Goal: Information Seeking & Learning: Check status

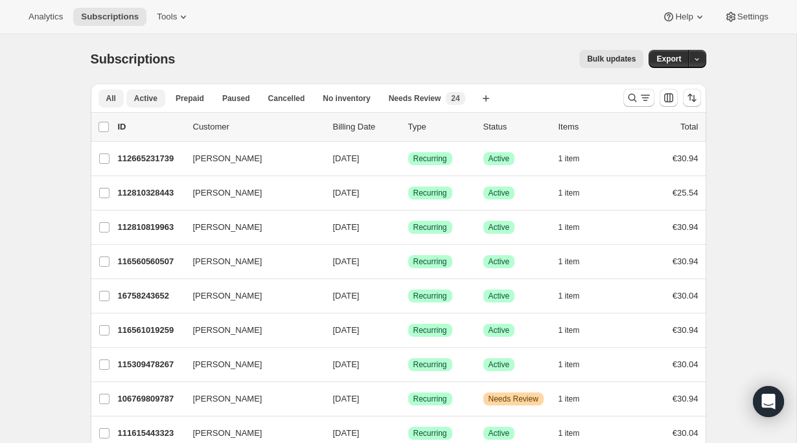
click at [109, 98] on span "All" at bounding box center [111, 98] width 10 height 10
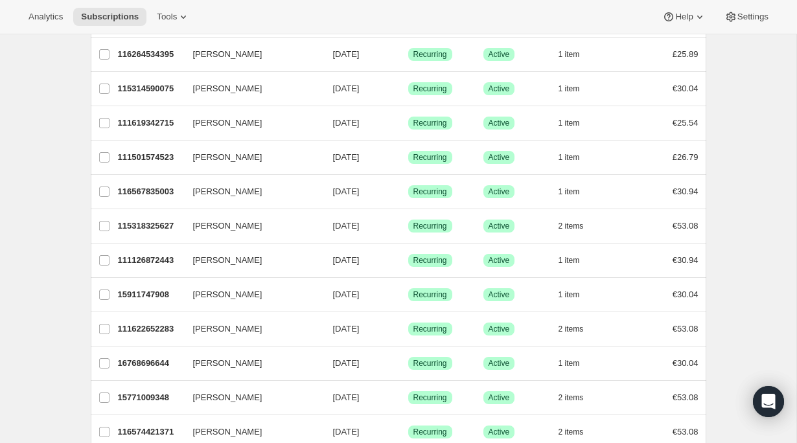
scroll to position [1487, 0]
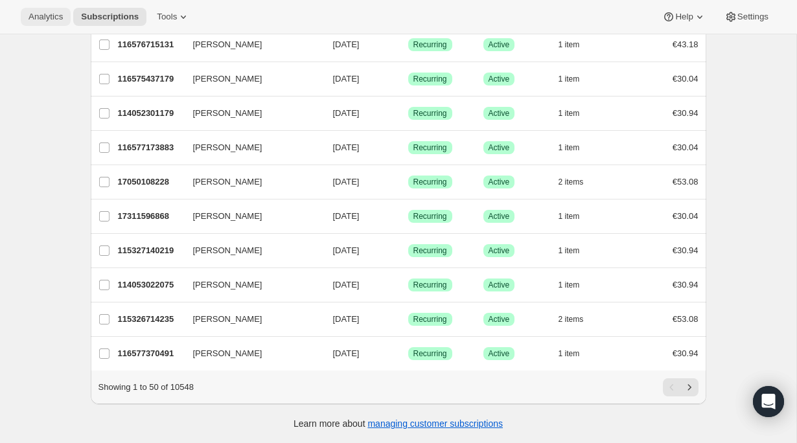
click at [42, 19] on span "Analytics" at bounding box center [45, 17] width 34 height 10
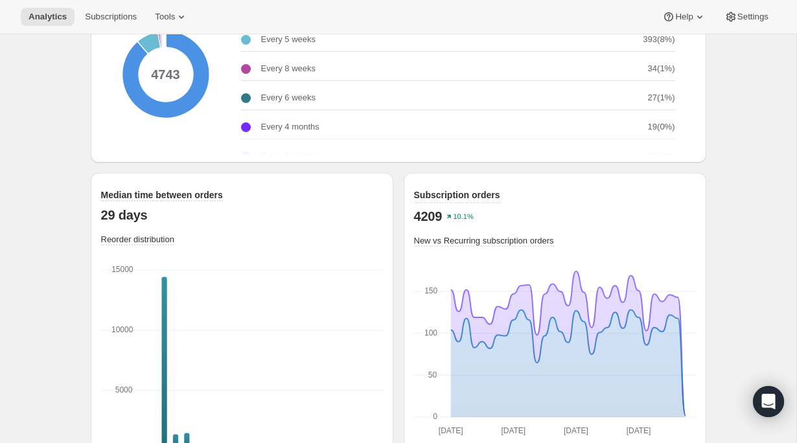
scroll to position [1760, 0]
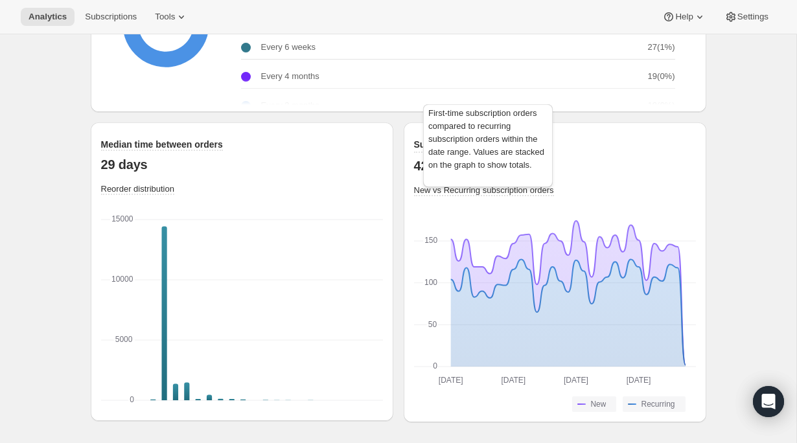
click at [477, 193] on span "New vs Recurring subscription orders" at bounding box center [484, 190] width 140 height 10
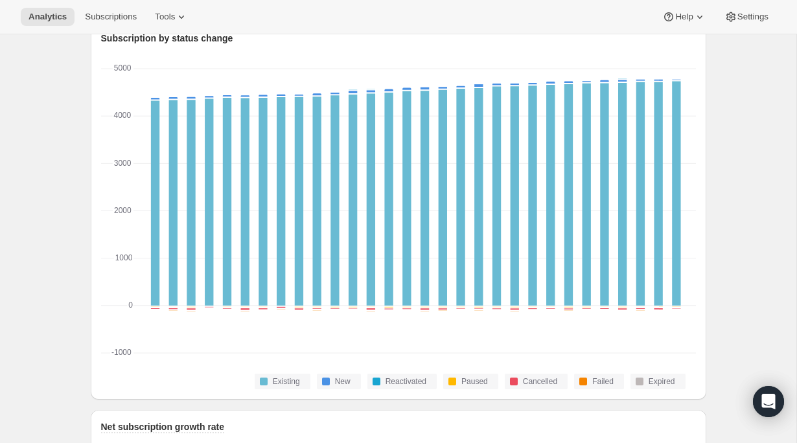
scroll to position [0, 0]
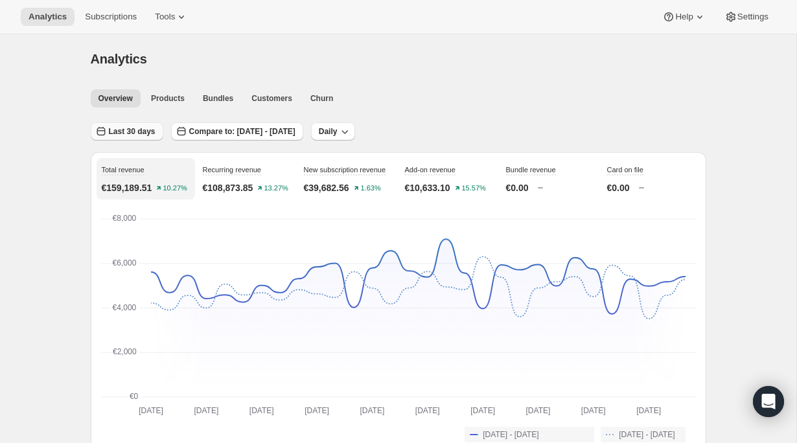
click at [138, 134] on span "Last 30 days" at bounding box center [132, 131] width 47 height 10
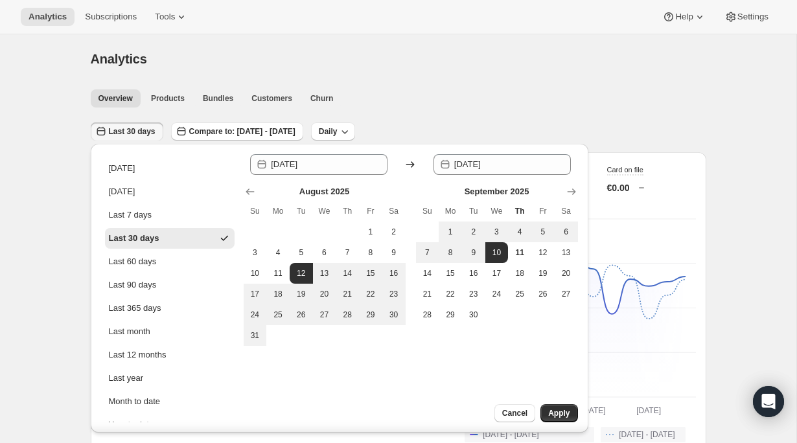
click at [155, 132] on span "Last 30 days" at bounding box center [132, 131] width 47 height 10
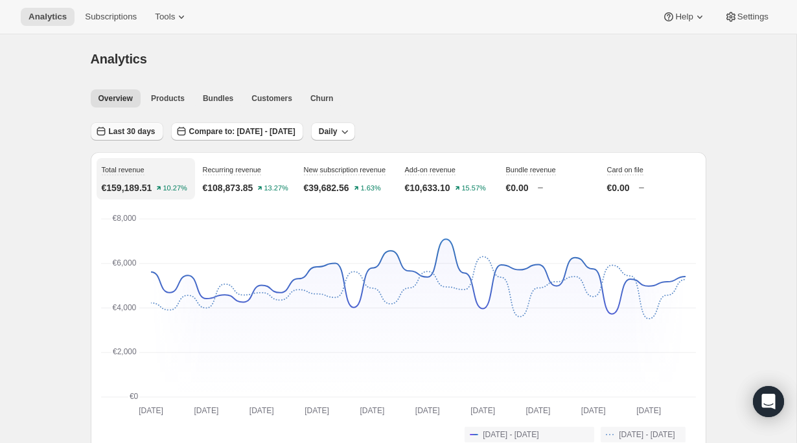
click at [155, 132] on span "Last 30 days" at bounding box center [132, 131] width 47 height 10
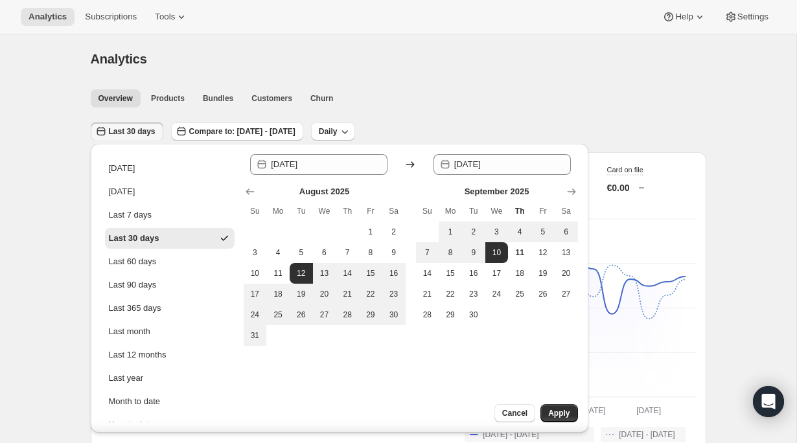
click at [146, 243] on div "Last 30 days" at bounding box center [134, 238] width 51 height 13
click at [133, 135] on span "Last 30 days" at bounding box center [132, 131] width 47 height 10
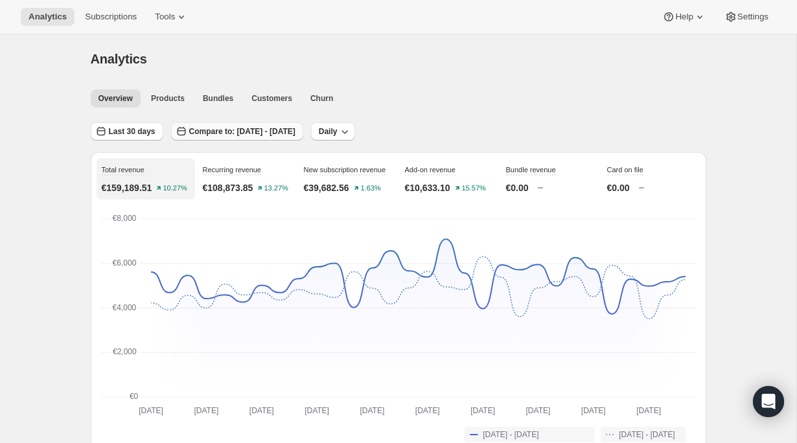
click at [247, 131] on span "Compare to: [DATE] - [DATE]" at bounding box center [242, 131] width 106 height 10
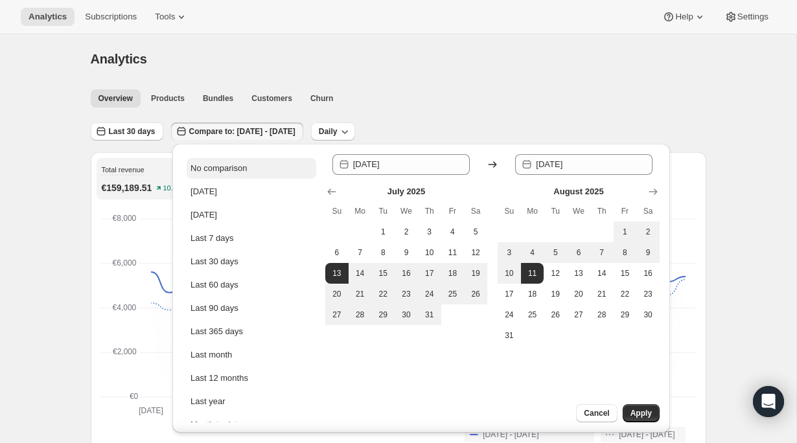
click at [220, 168] on div "No comparison" at bounding box center [218, 168] width 56 height 13
type input "[DATE]"
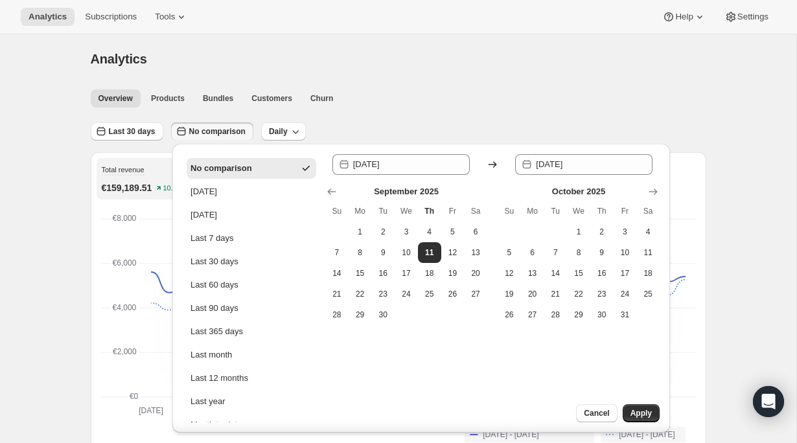
click at [374, 113] on div "Last 30 days No comparison Daily" at bounding box center [398, 127] width 615 height 30
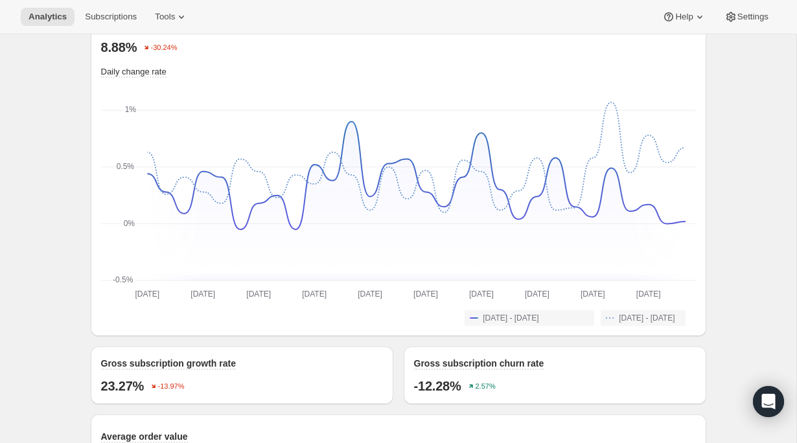
scroll to position [1760, 0]
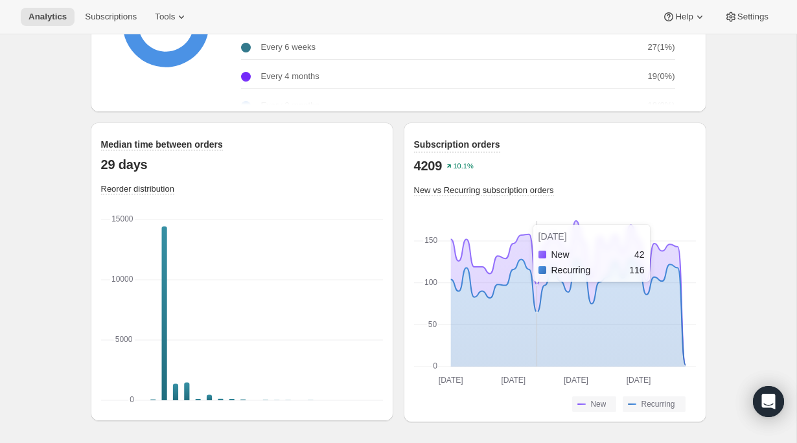
click at [528, 225] on icon "[DATE] [DATE] [DATE] [DATE] [DATE] [DATE] [DATE] [DATE] 0 0 50 50 100 100 150 1…" at bounding box center [555, 302] width 282 height 168
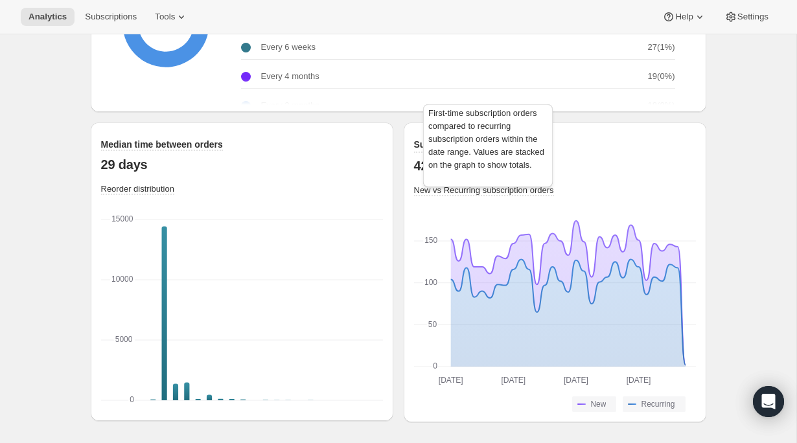
click at [443, 167] on div "First-time subscription orders compared to recurring subscription orders within…" at bounding box center [487, 148] width 135 height 93
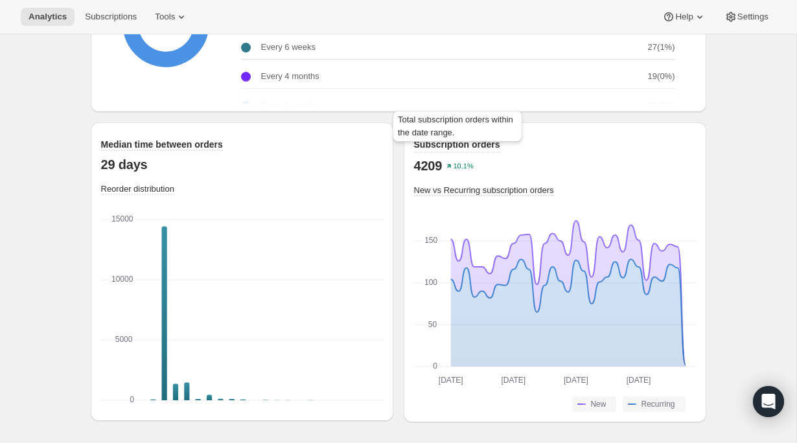
click at [425, 145] on span "Subscription orders" at bounding box center [457, 144] width 86 height 10
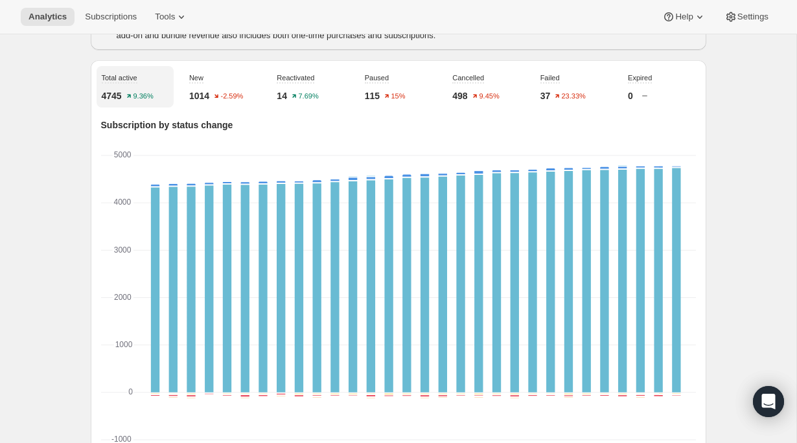
scroll to position [0, 0]
